Goal: Information Seeking & Learning: Learn about a topic

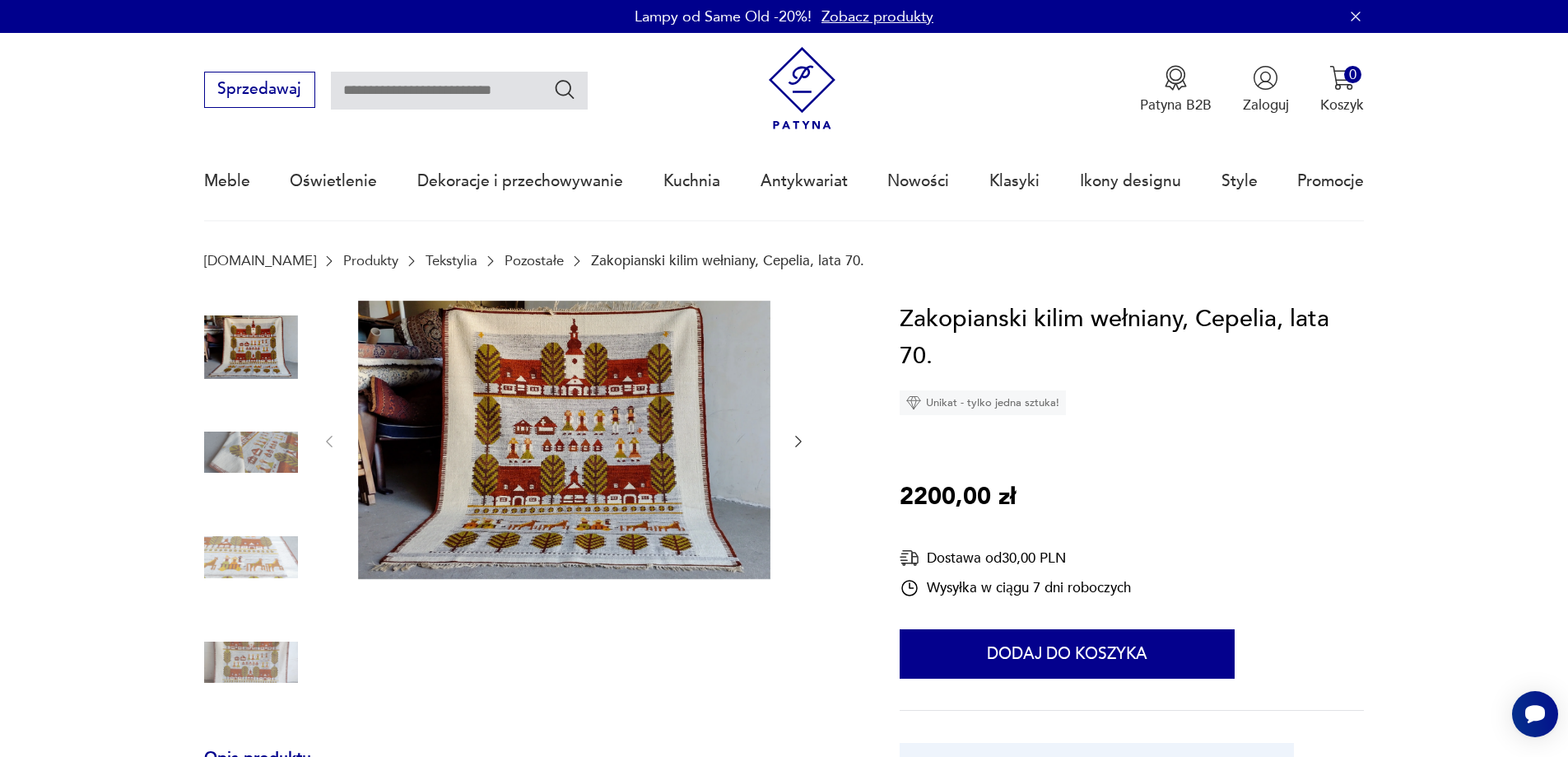
click at [425, 257] on link "Tekstylia" at bounding box center [451, 260] width 52 height 15
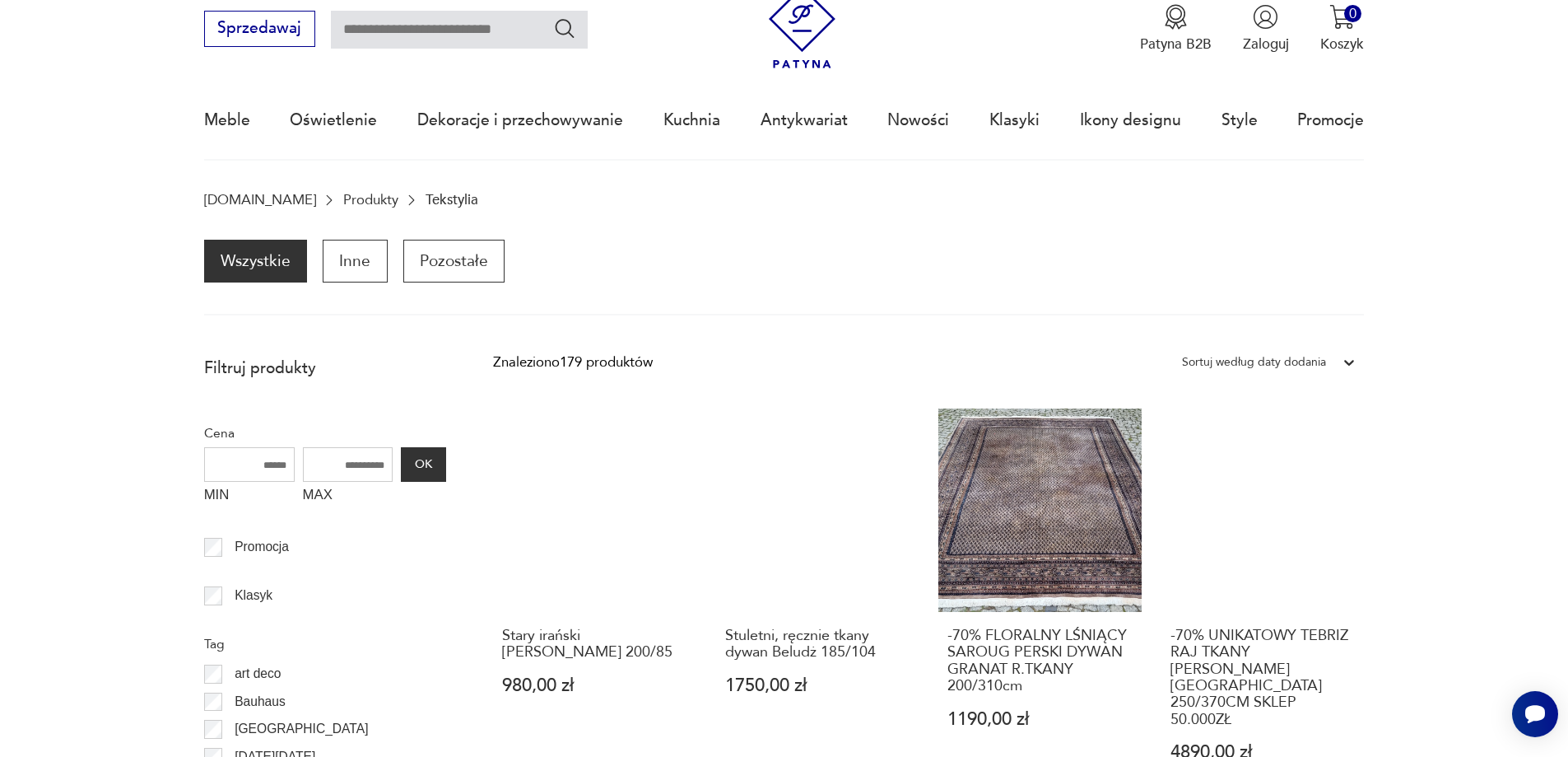
scroll to position [54, 0]
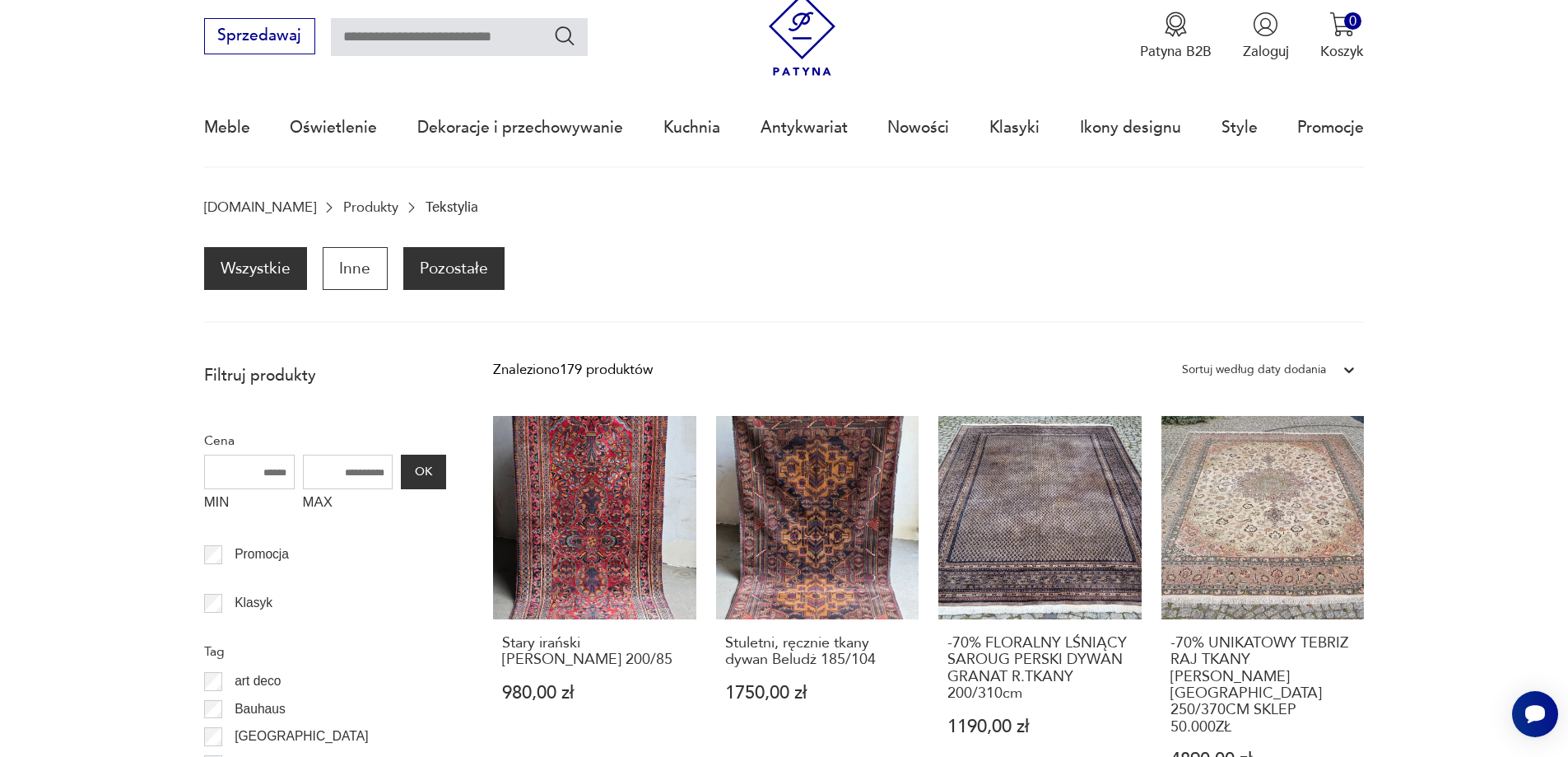
click at [437, 274] on p "Pozostałe" at bounding box center [454, 269] width 101 height 43
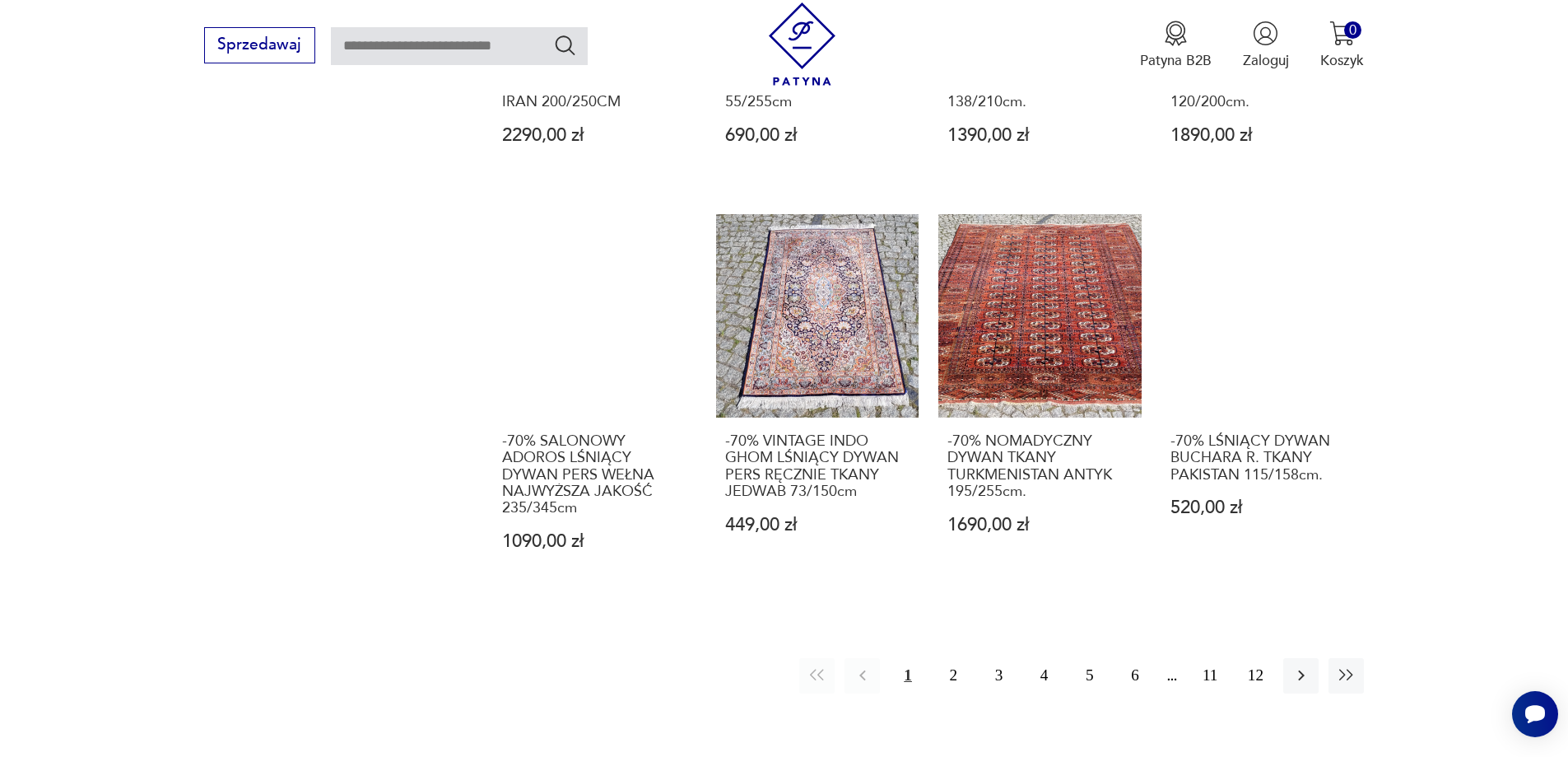
scroll to position [1453, 0]
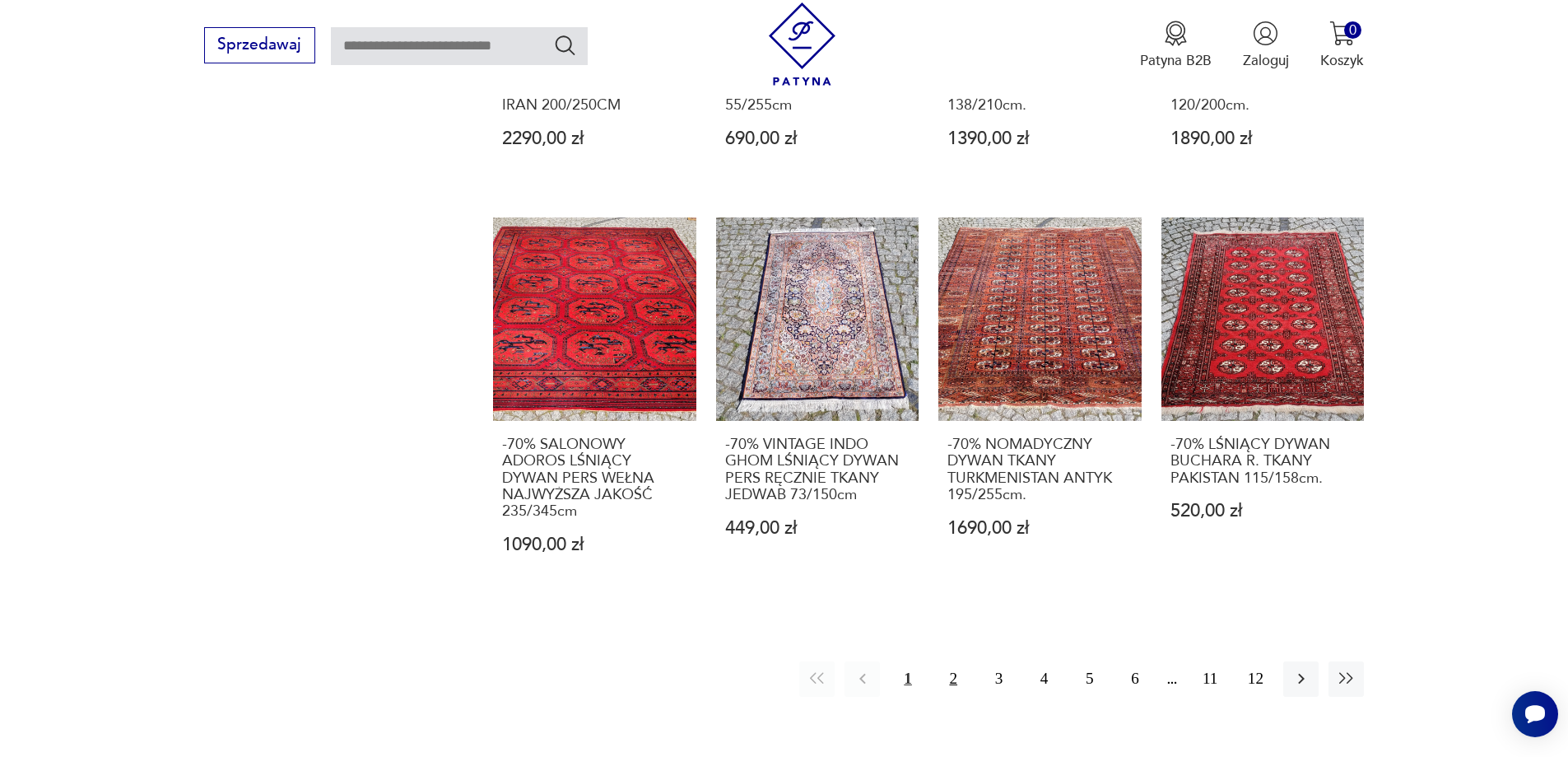
click at [953, 661] on button "2" at bounding box center [953, 678] width 35 height 35
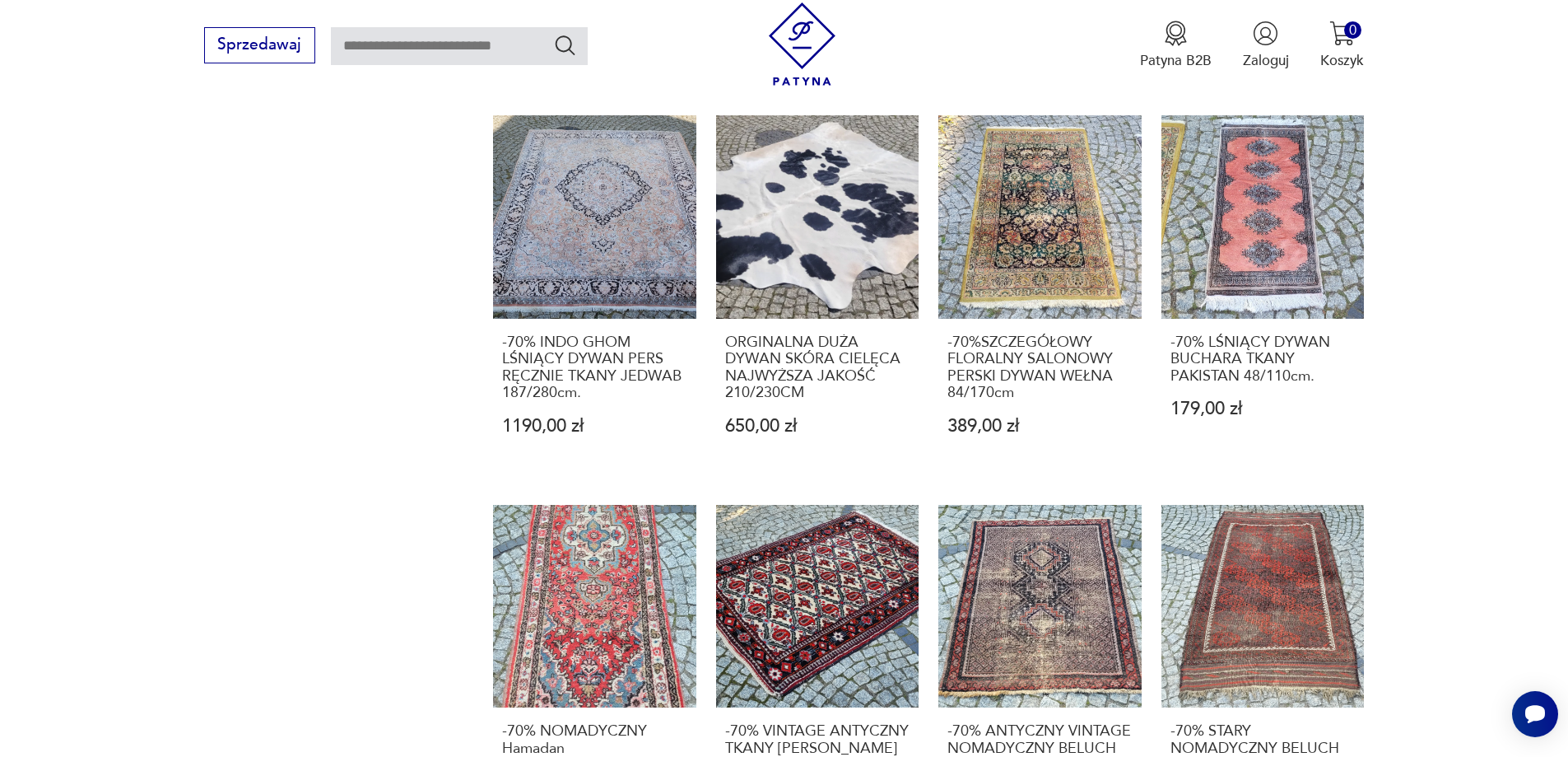
scroll to position [1726, 0]
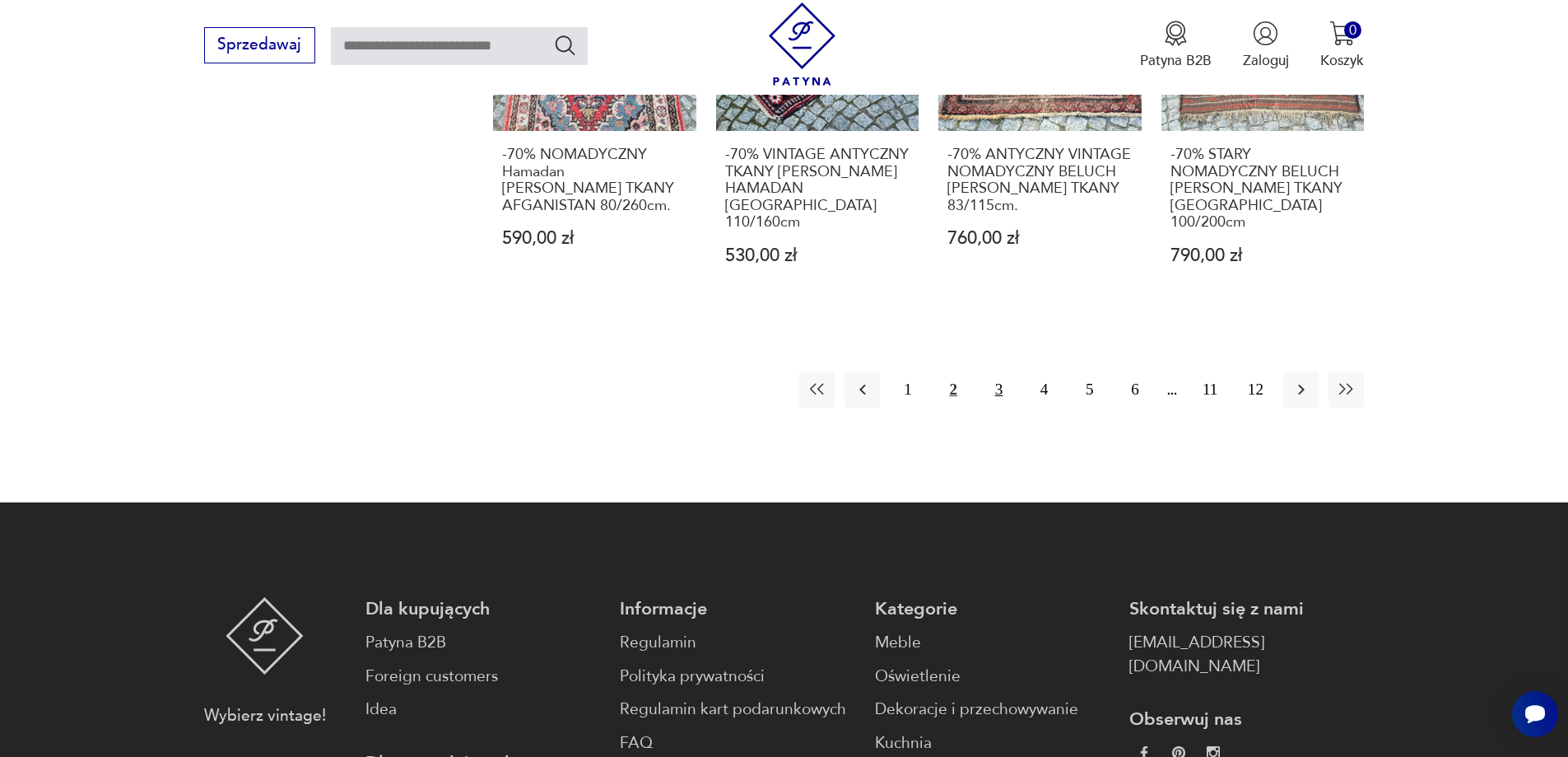
click at [999, 372] on button "3" at bounding box center [998, 389] width 35 height 35
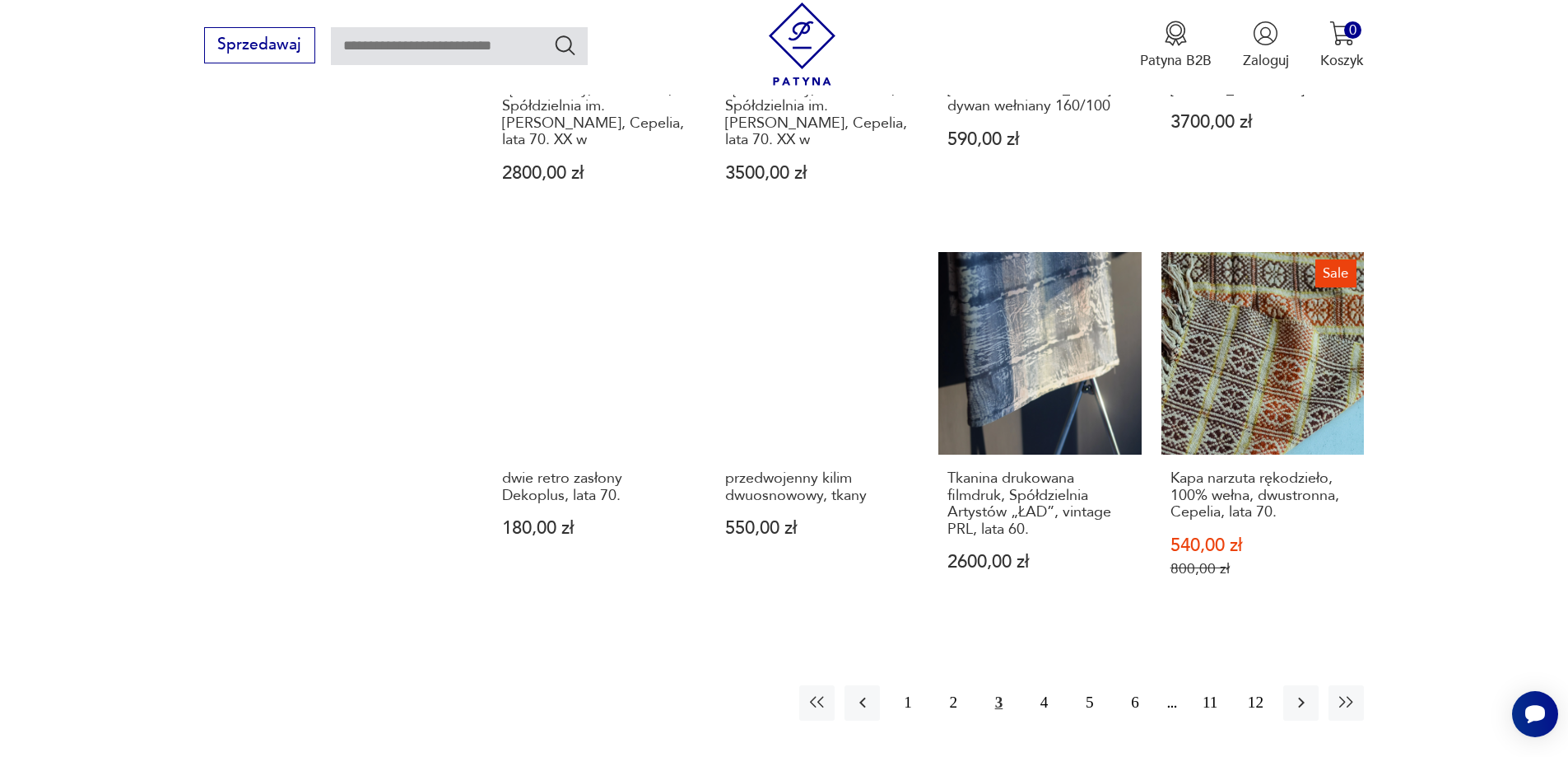
scroll to position [1644, 0]
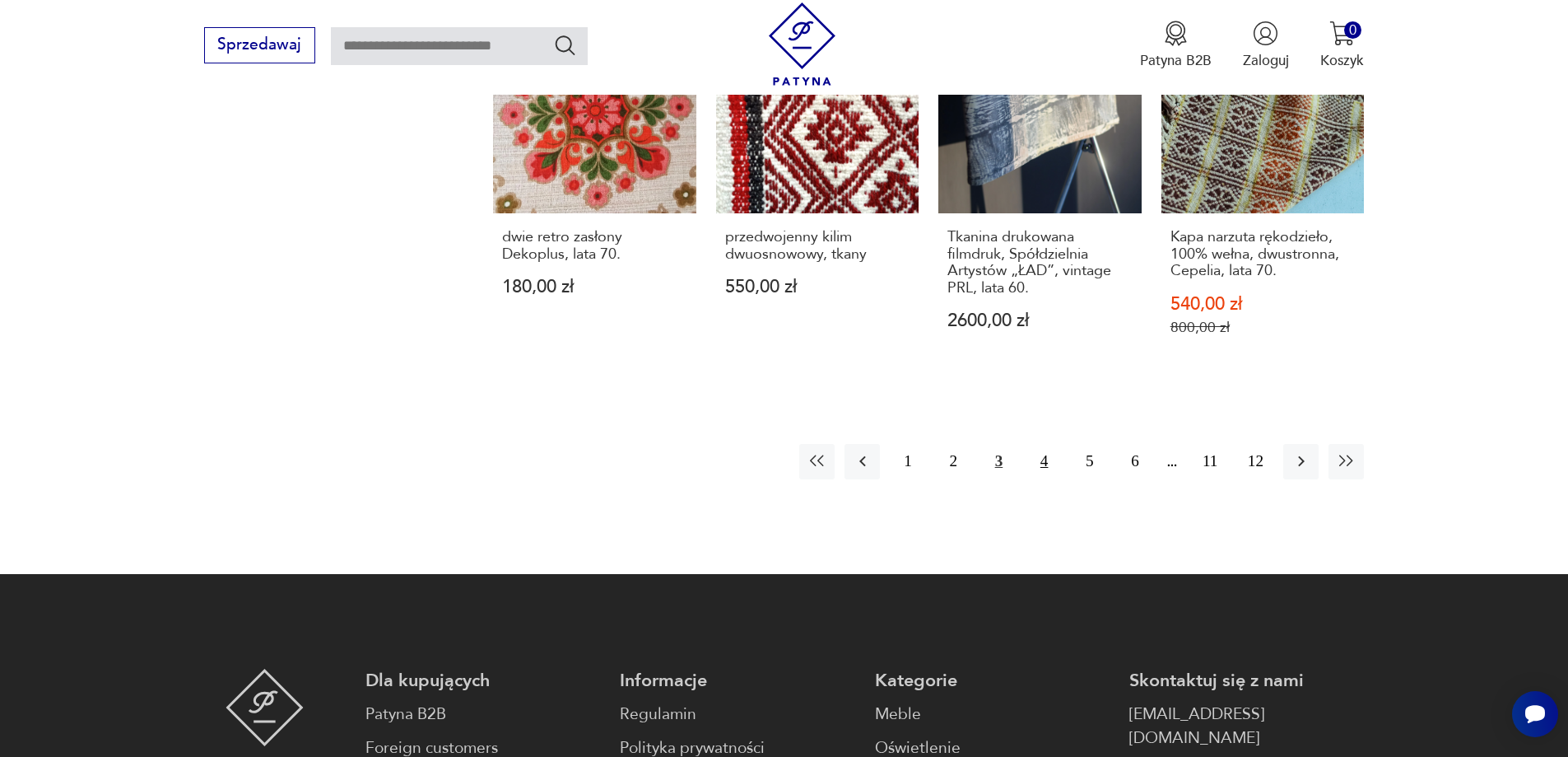
click at [1045, 467] on button "4" at bounding box center [1043, 461] width 35 height 35
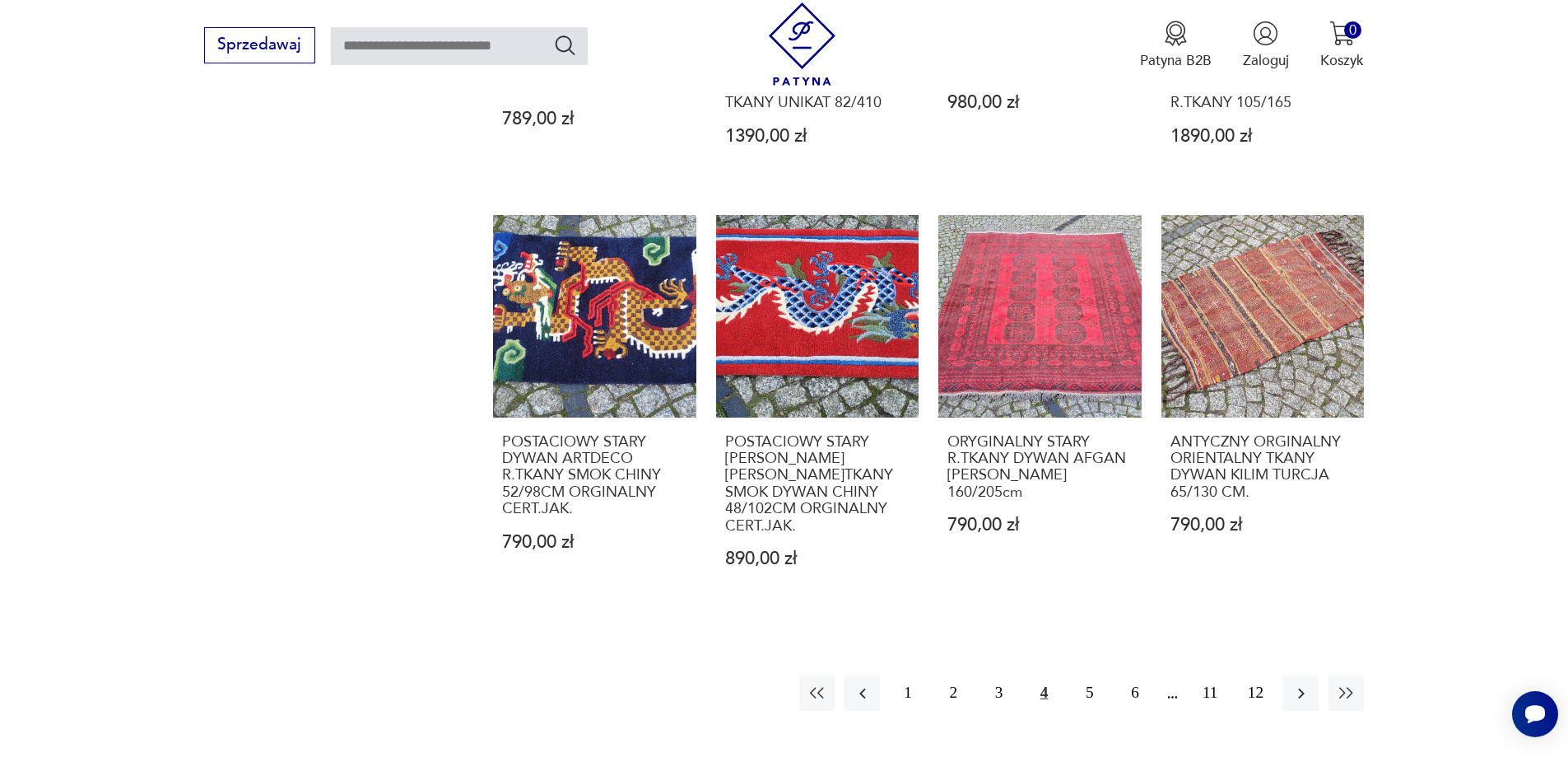
scroll to position [1726, 0]
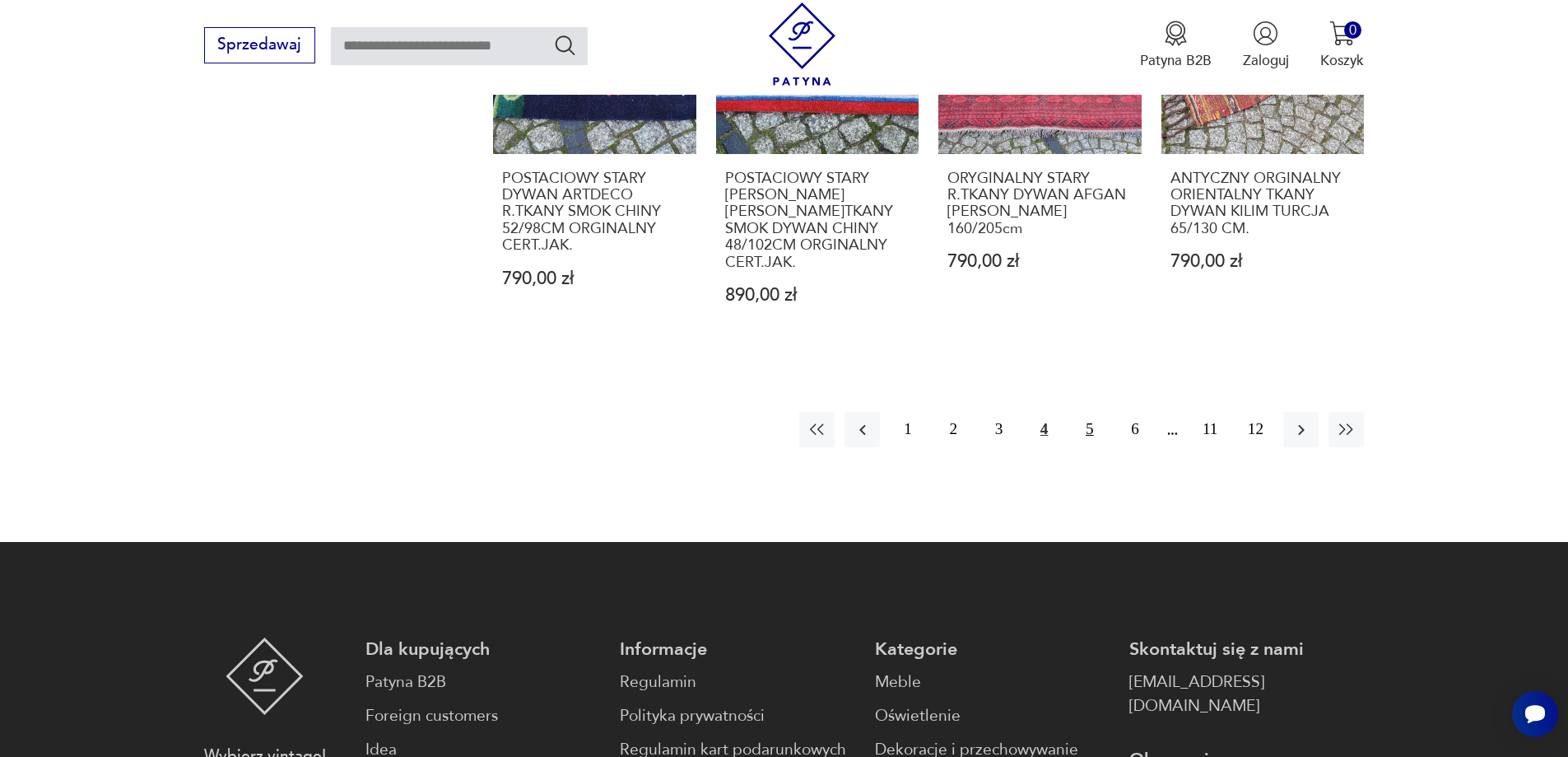
click at [1084, 412] on button "5" at bounding box center [1089, 429] width 35 height 35
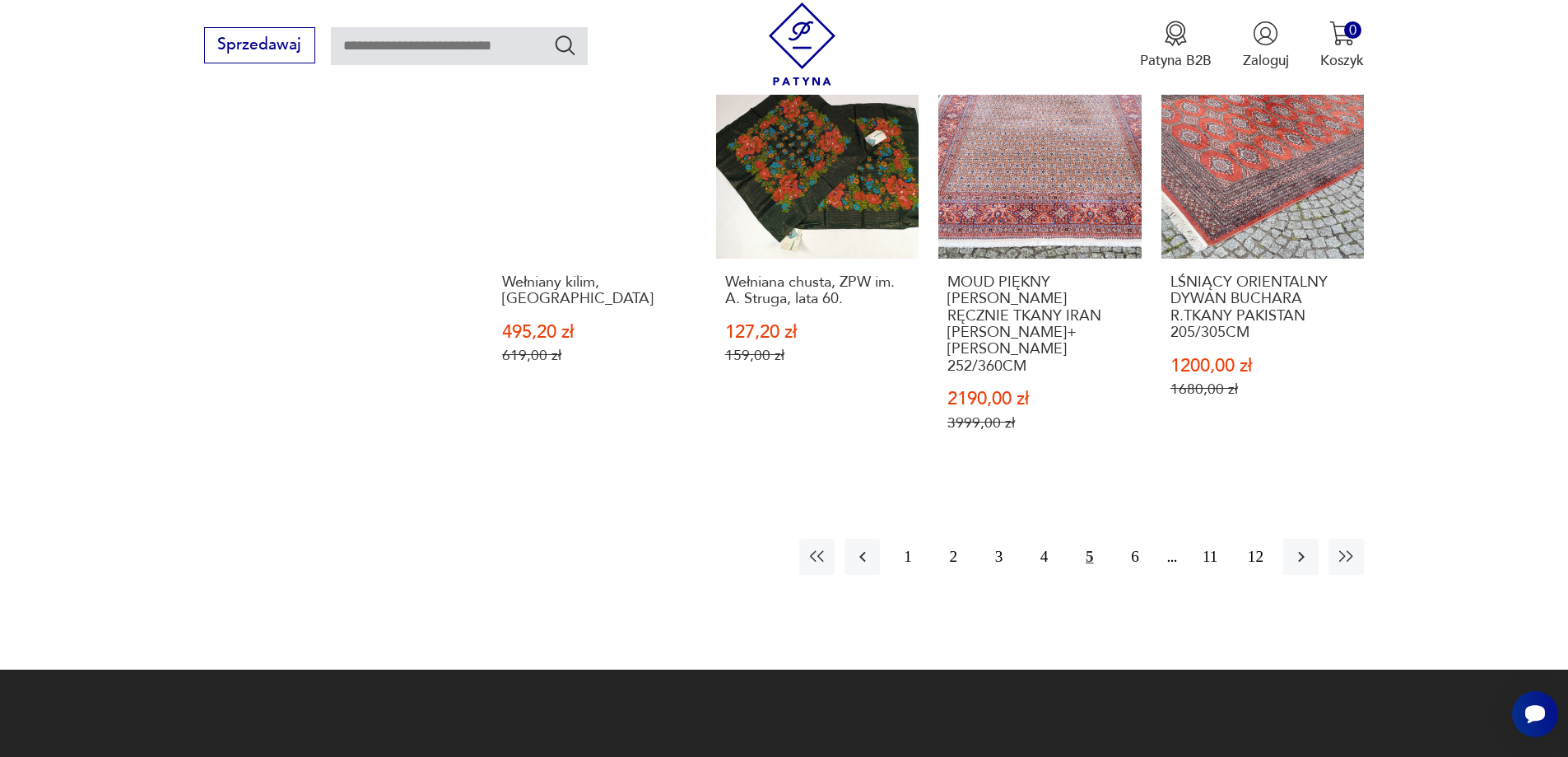
scroll to position [1726, 0]
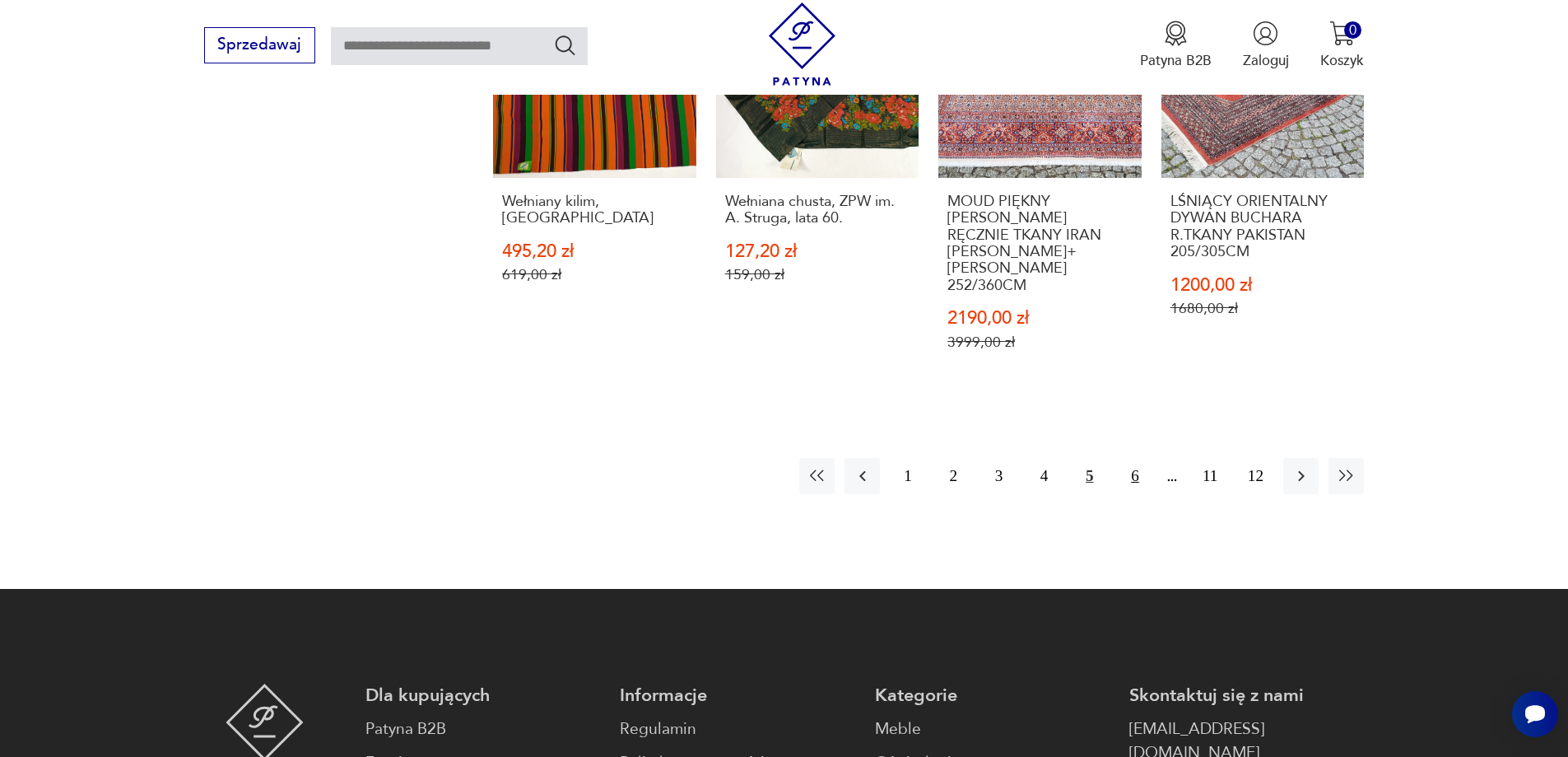
click at [1137, 458] on button "6" at bounding box center [1134, 475] width 35 height 35
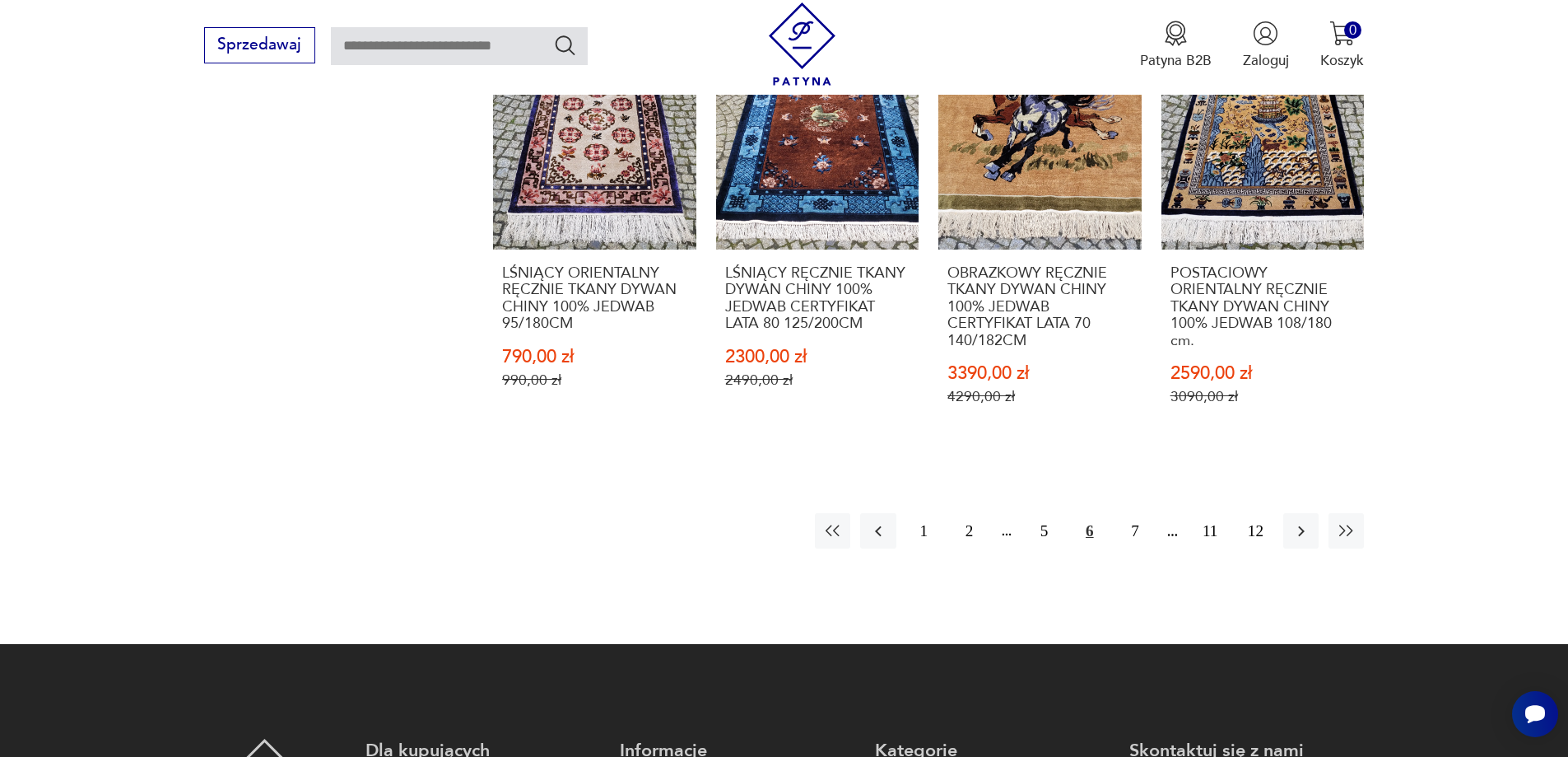
scroll to position [1891, 0]
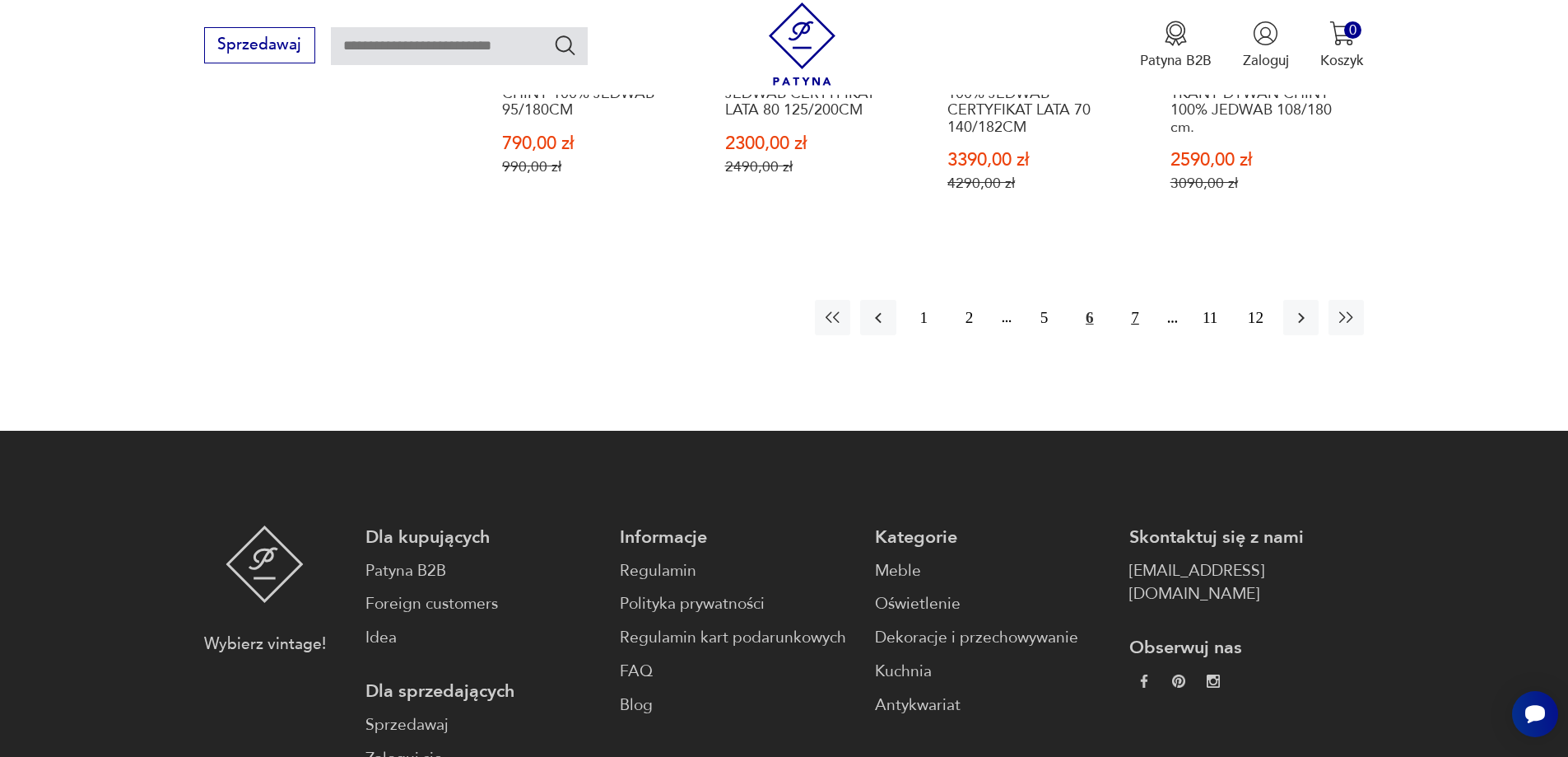
click at [1131, 324] on button "7" at bounding box center [1134, 317] width 35 height 35
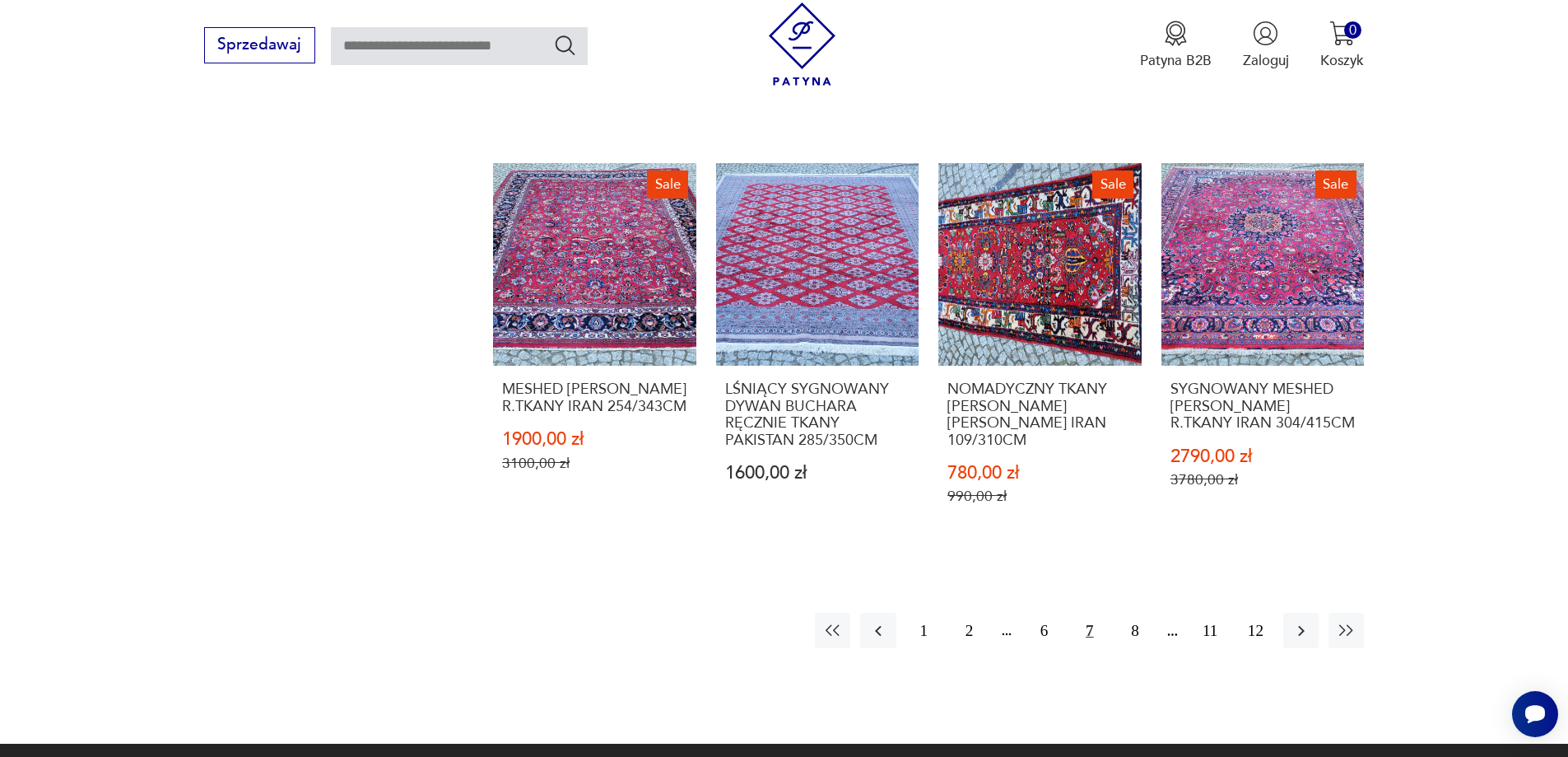
scroll to position [1891, 0]
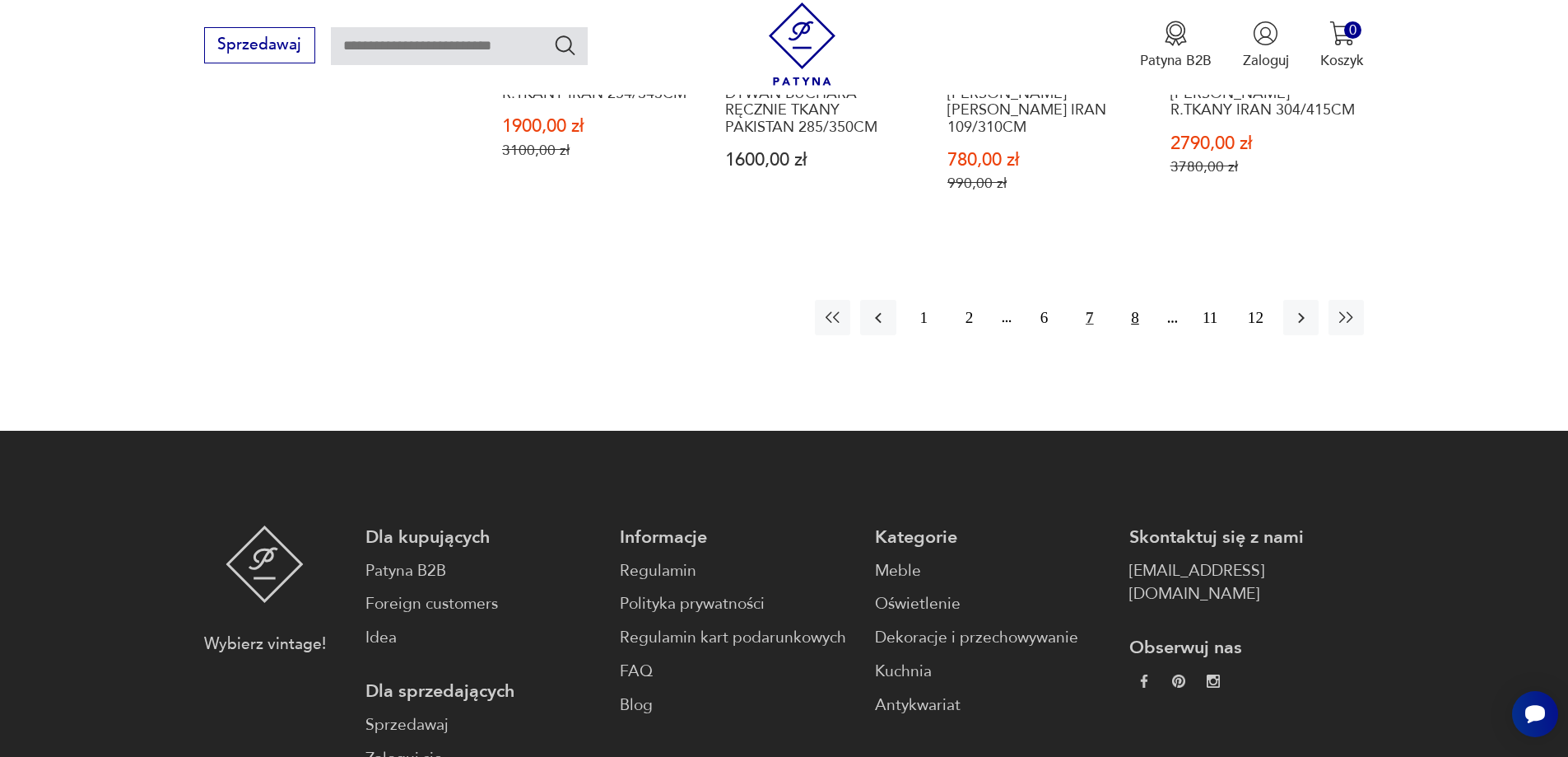
click at [1137, 300] on button "8" at bounding box center [1134, 317] width 35 height 35
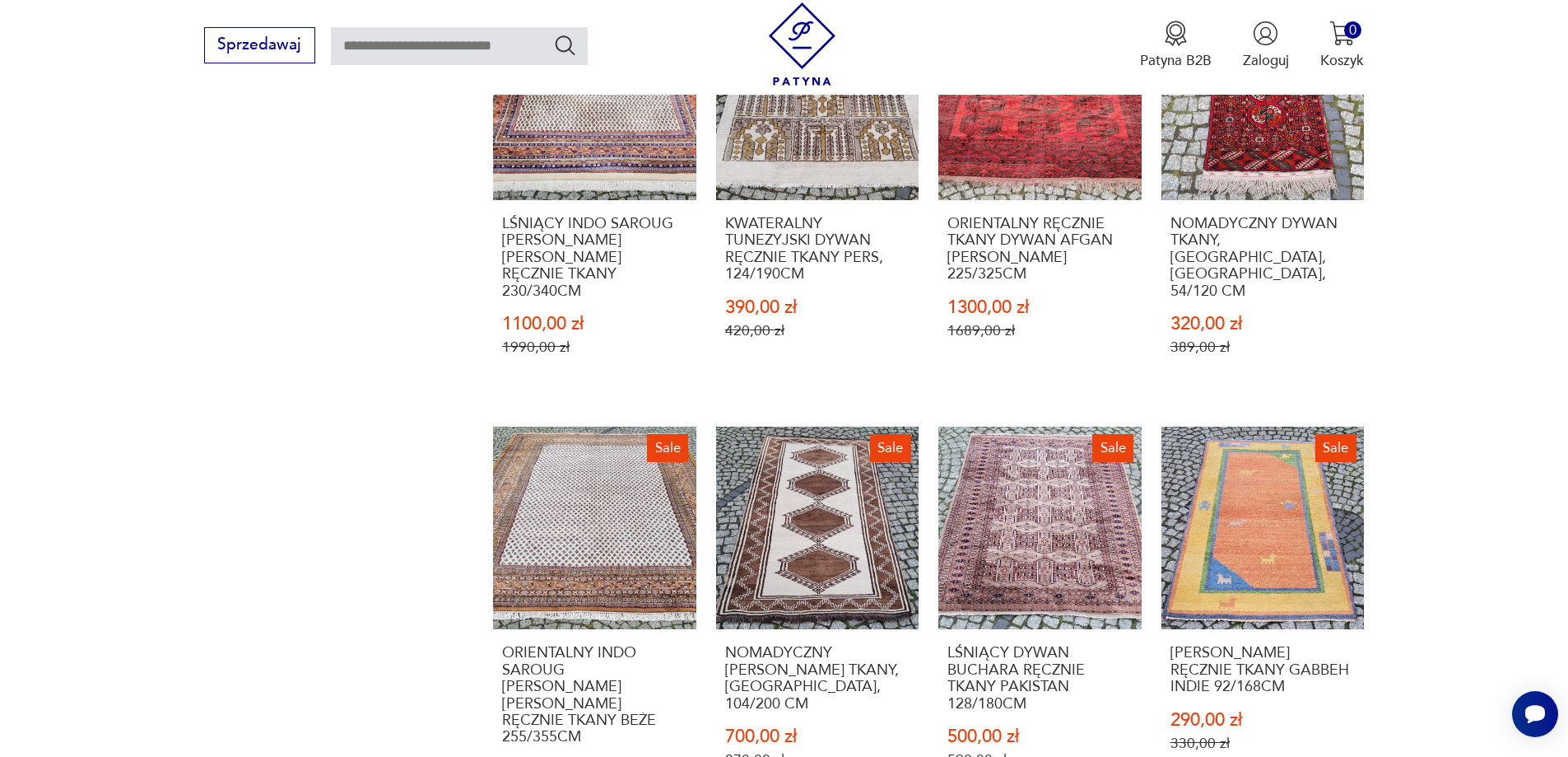
scroll to position [1561, 0]
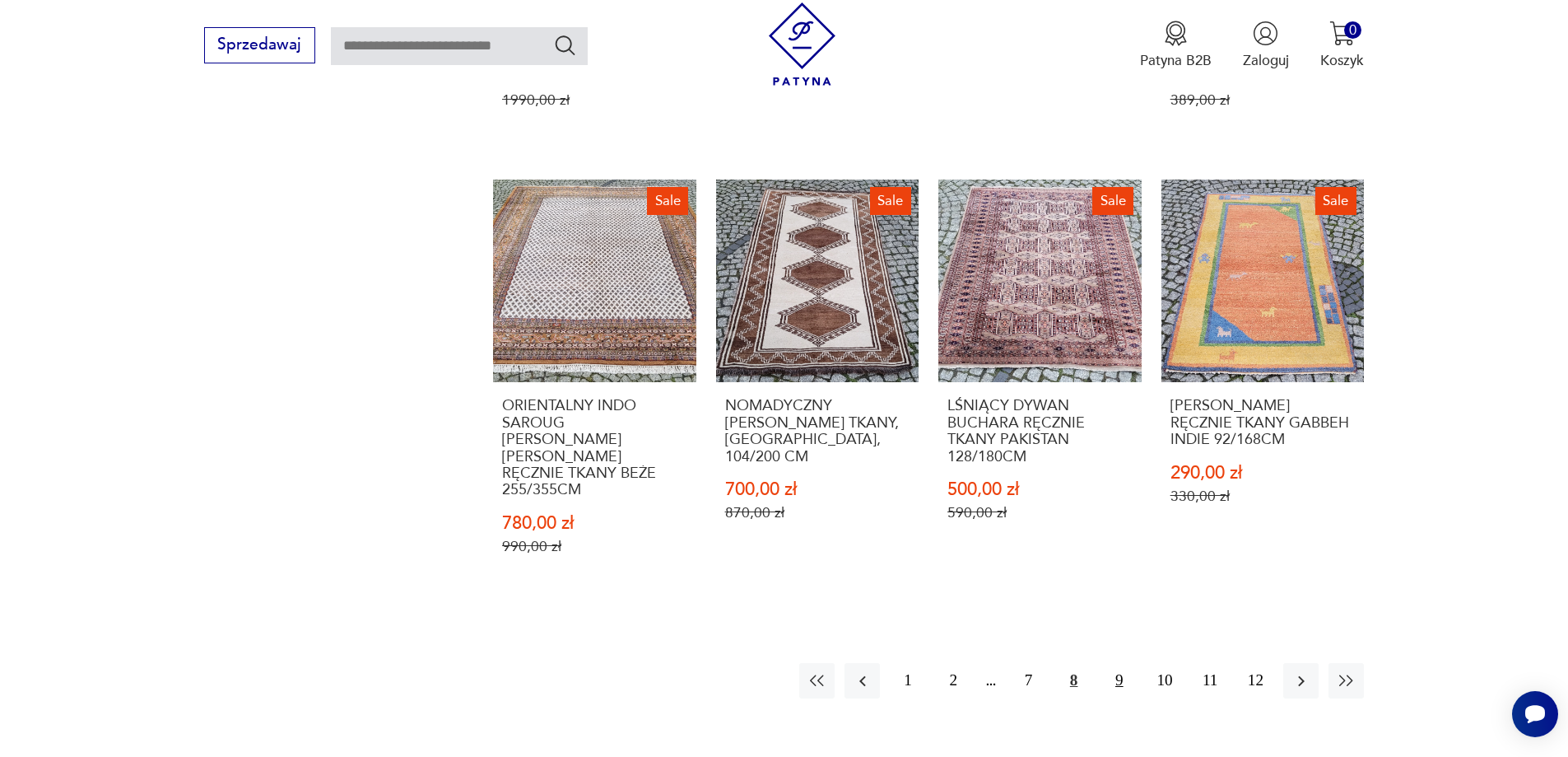
click at [1122, 663] on button "9" at bounding box center [1119, 680] width 35 height 35
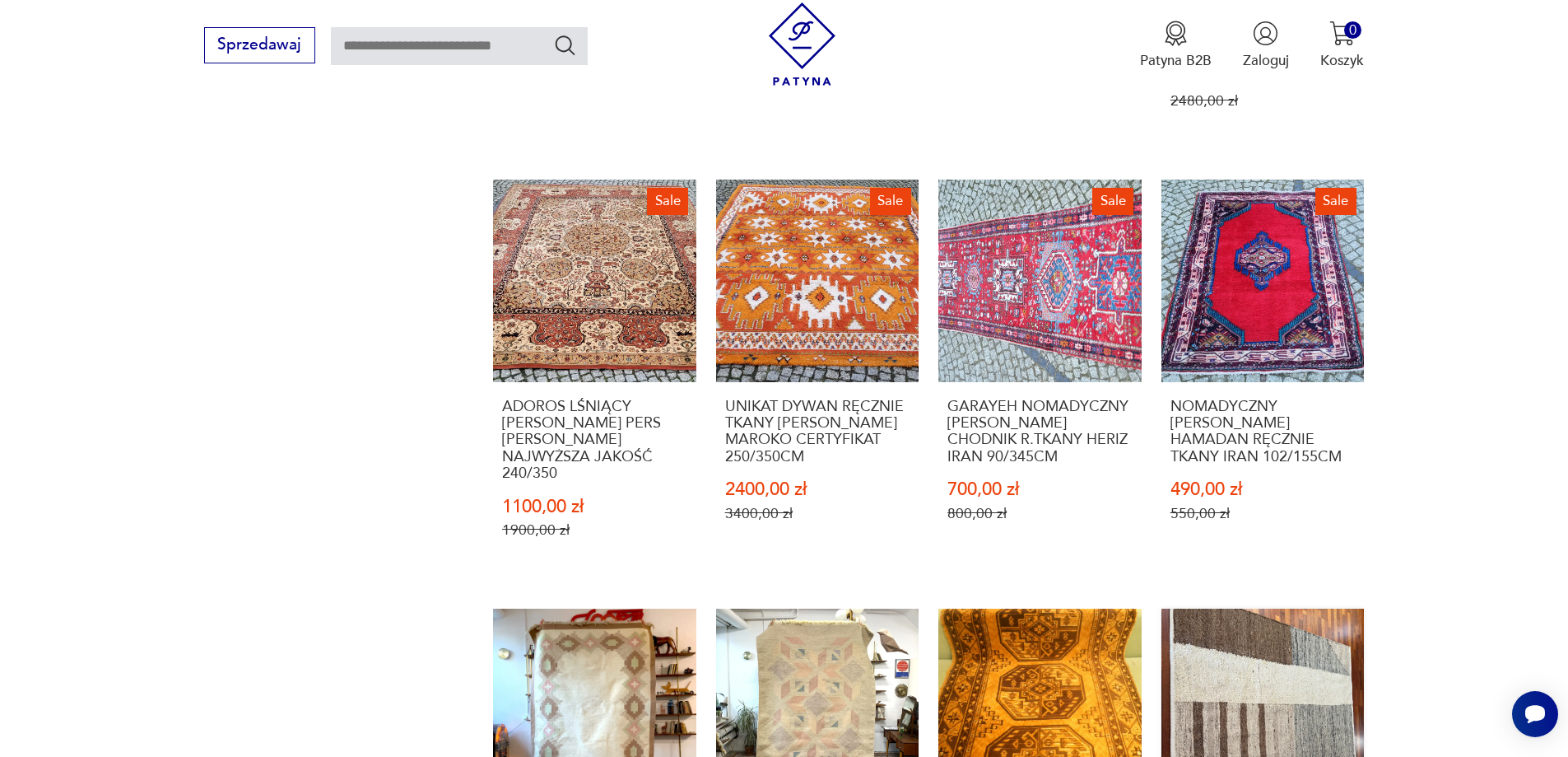
scroll to position [1561, 0]
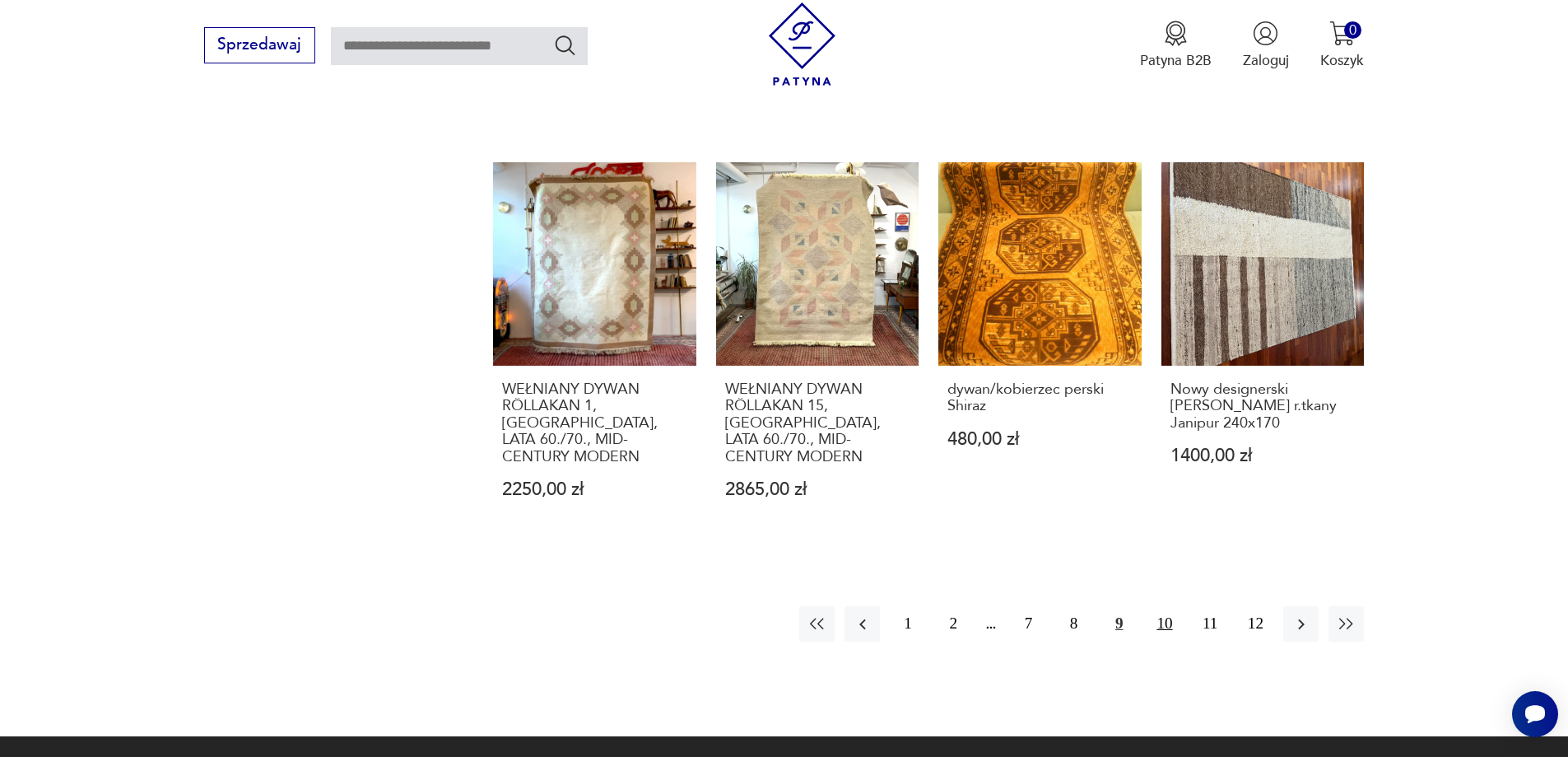
click at [1158, 606] on button "10" at bounding box center [1164, 623] width 35 height 35
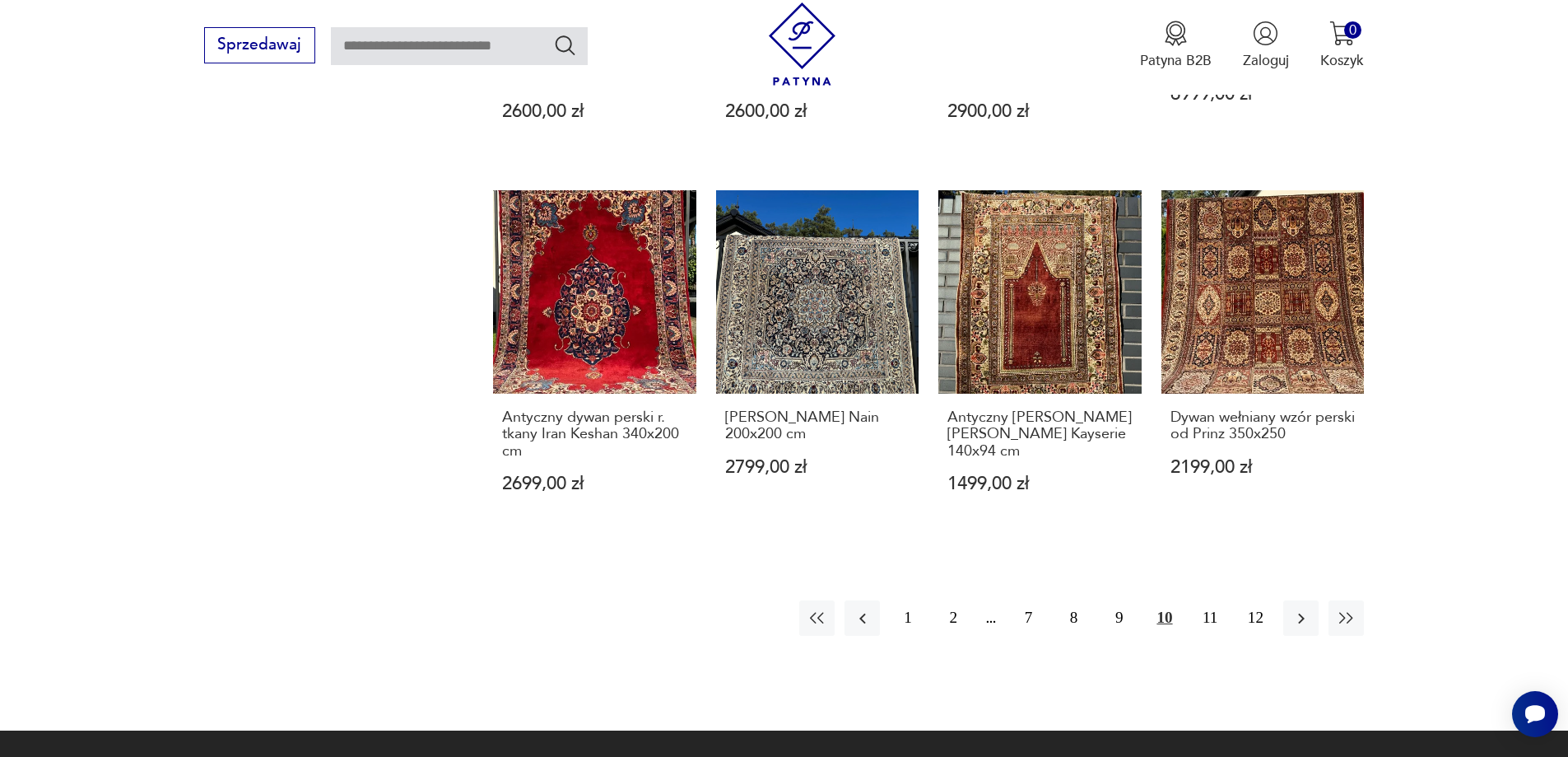
scroll to position [1644, 0]
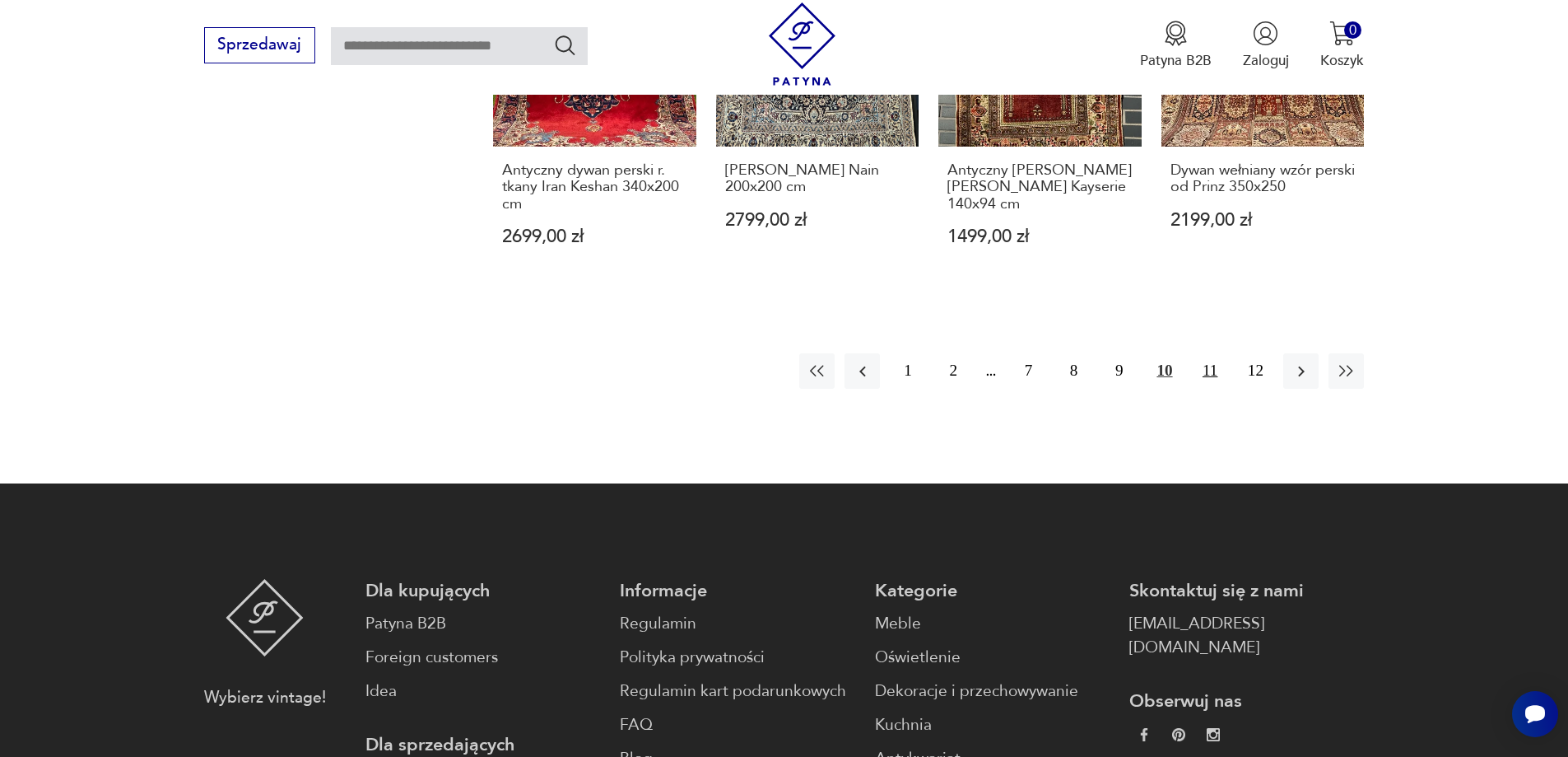
click at [1204, 379] on button "11" at bounding box center [1210, 371] width 35 height 35
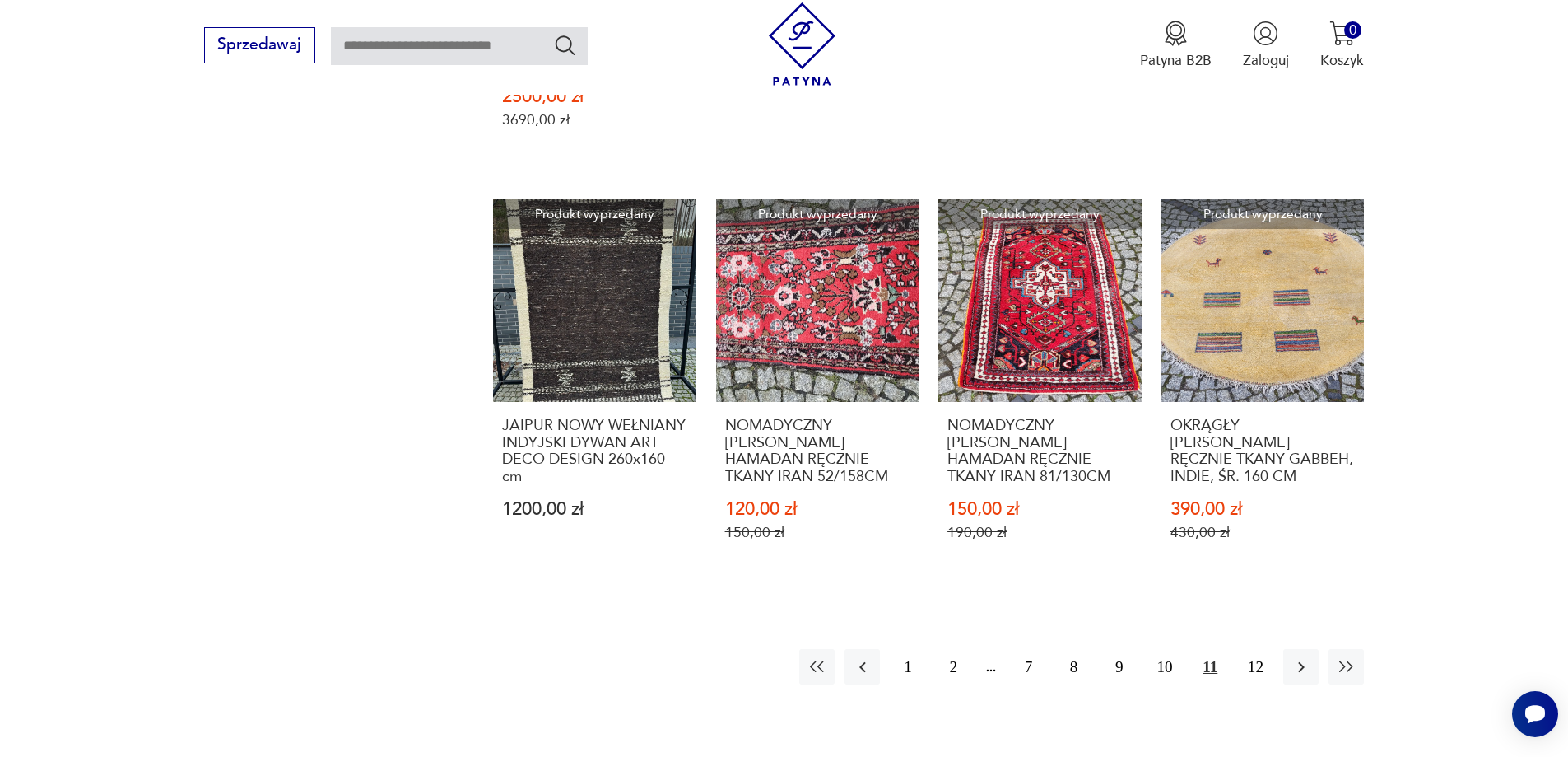
scroll to position [1726, 0]
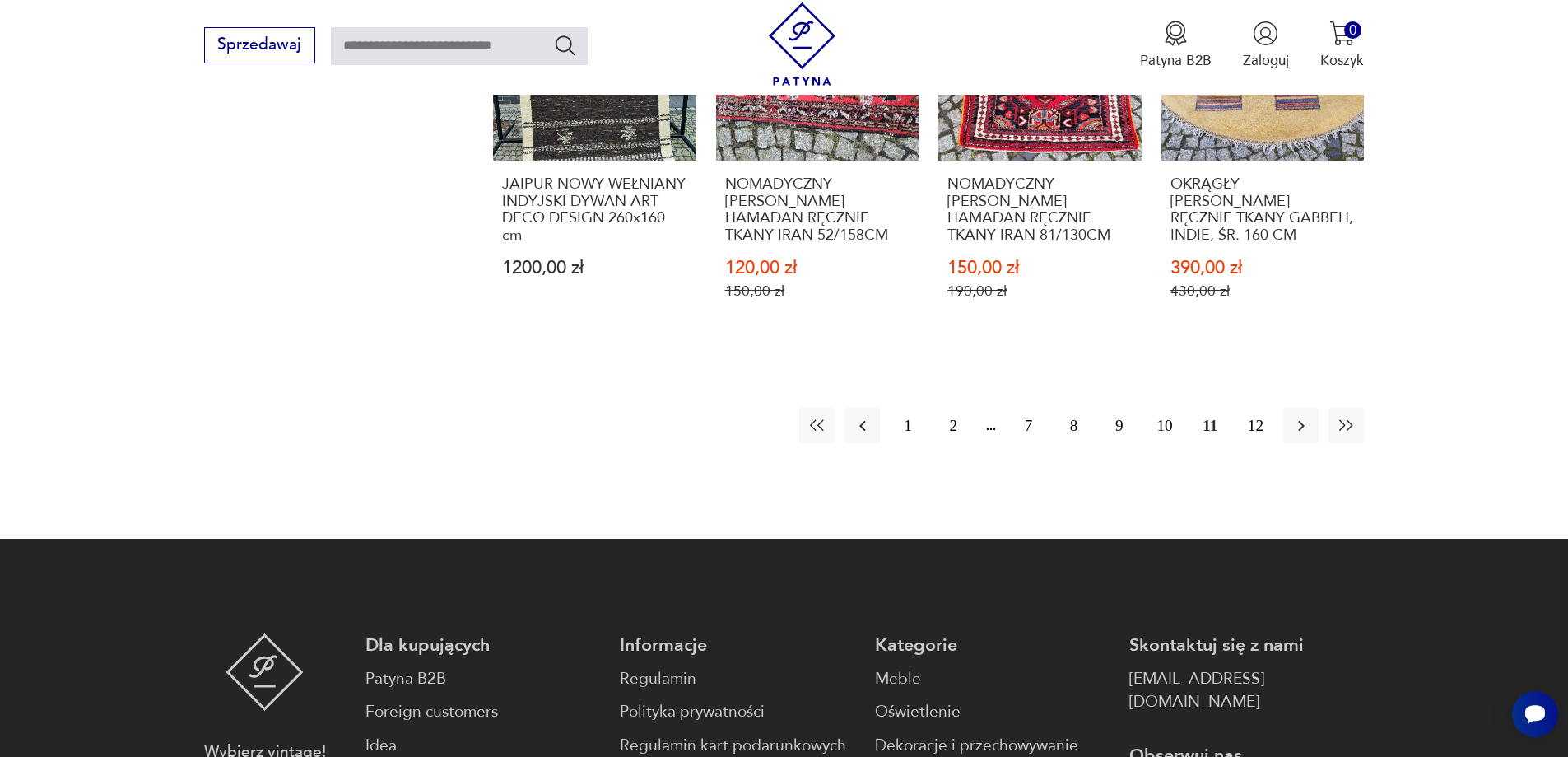
click at [1262, 408] on button "12" at bounding box center [1255, 425] width 35 height 35
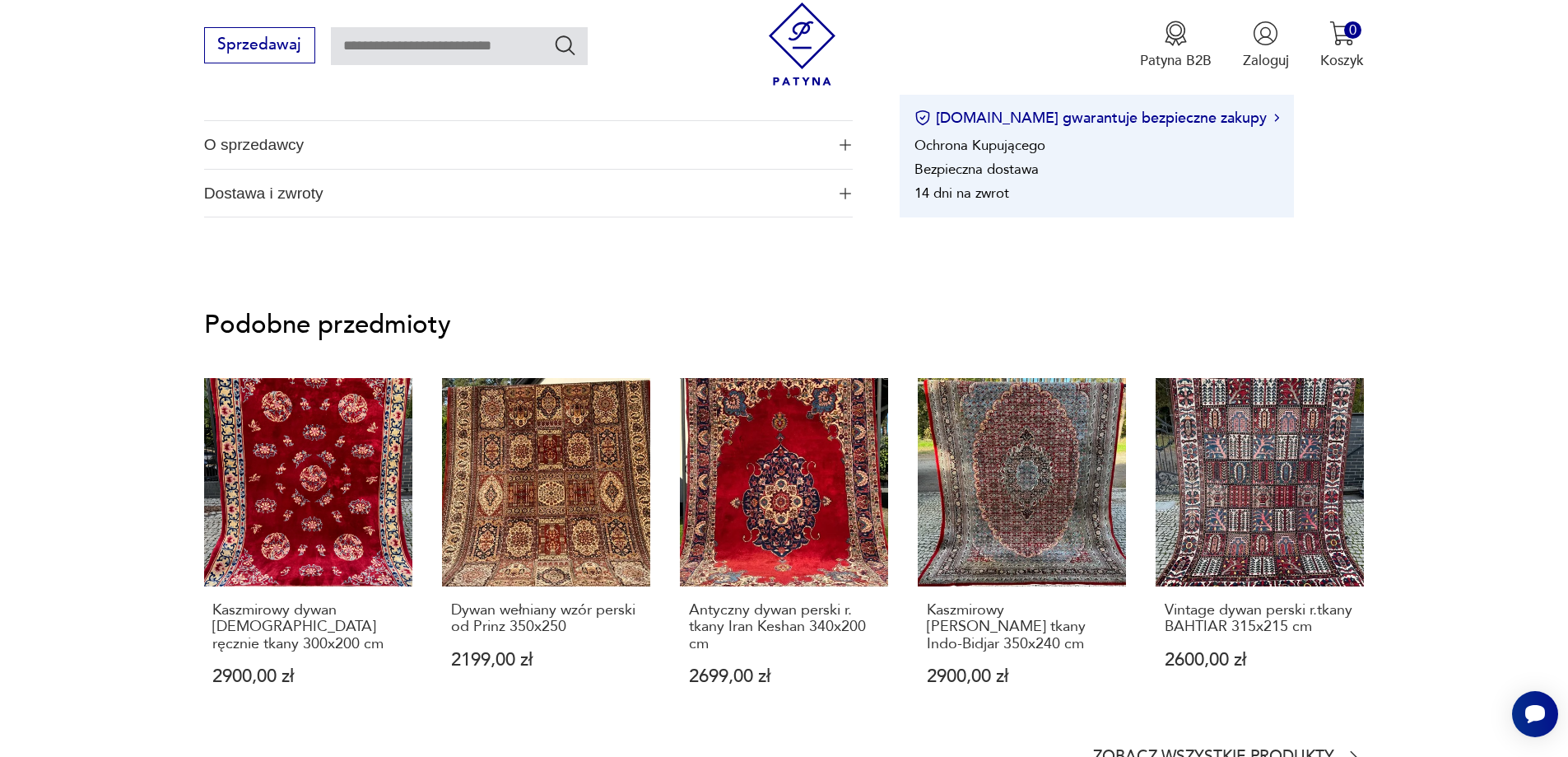
scroll to position [988, 0]
